Goal: Information Seeking & Learning: Learn about a topic

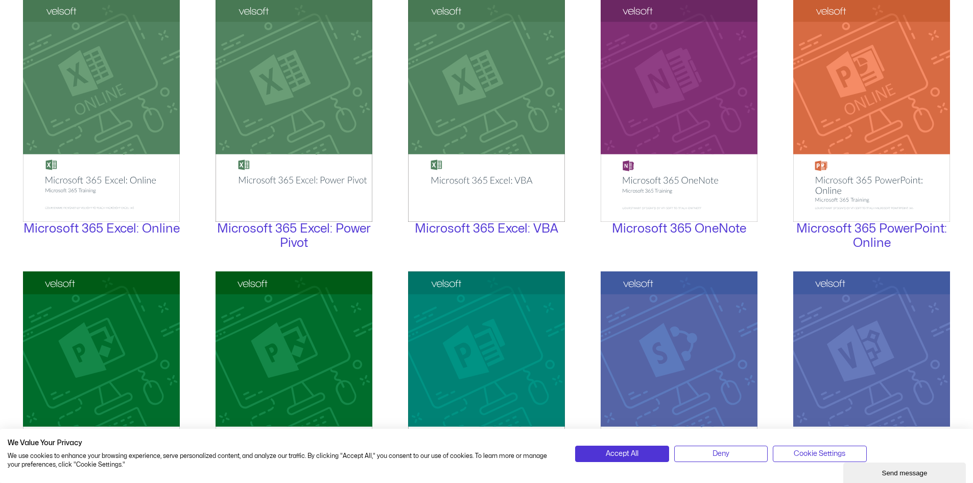
scroll to position [1375, 0]
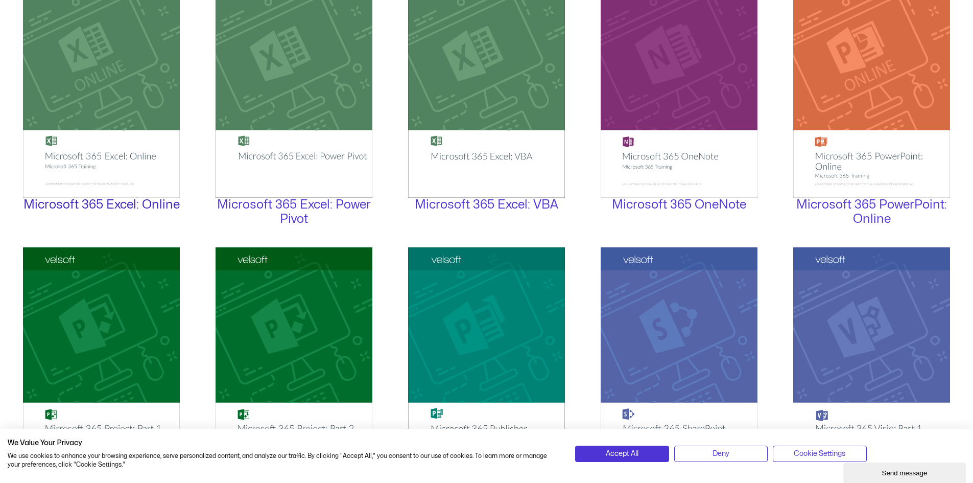
drag, startPoint x: 149, startPoint y: 150, endPoint x: 120, endPoint y: 203, distance: 61.3
click at [120, 203] on link "Microsoft 365 Excel: Online" at bounding box center [101, 205] width 156 height 12
click at [626, 451] on span "Accept All" at bounding box center [622, 453] width 33 height 11
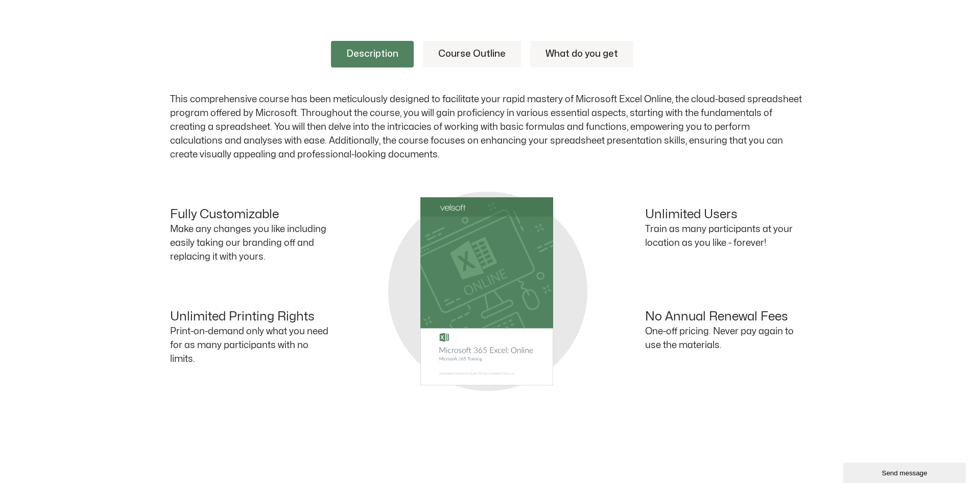
scroll to position [409, 0]
click at [472, 51] on link "Course Outline" at bounding box center [472, 53] width 98 height 27
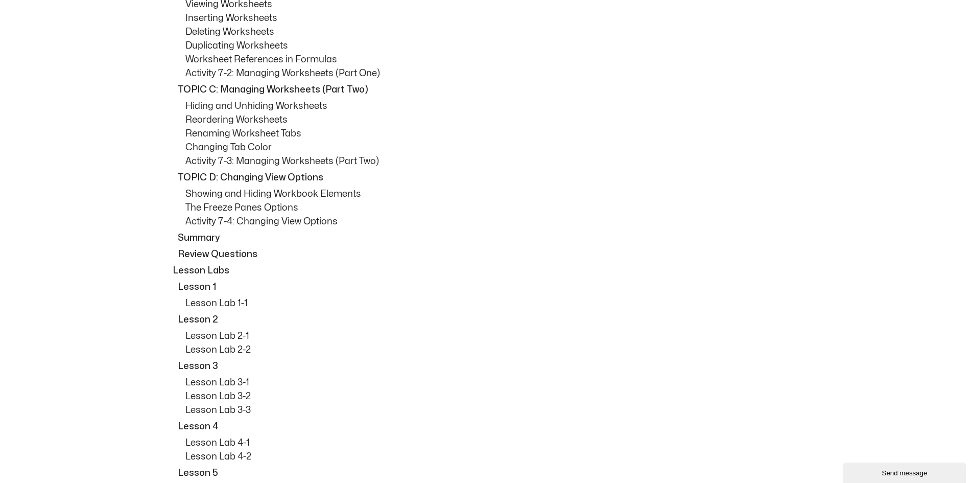
scroll to position [3524, 0]
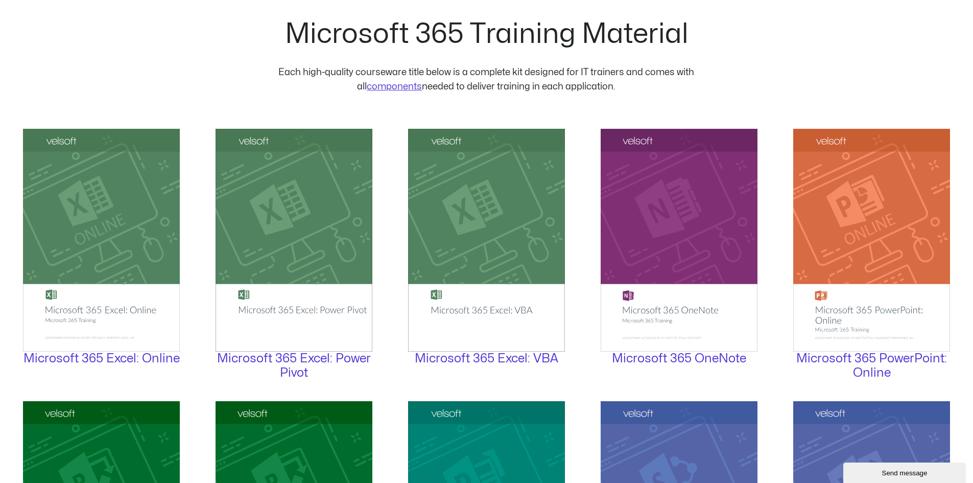
scroll to position [1222, 0]
